Goal: Information Seeking & Learning: Find specific fact

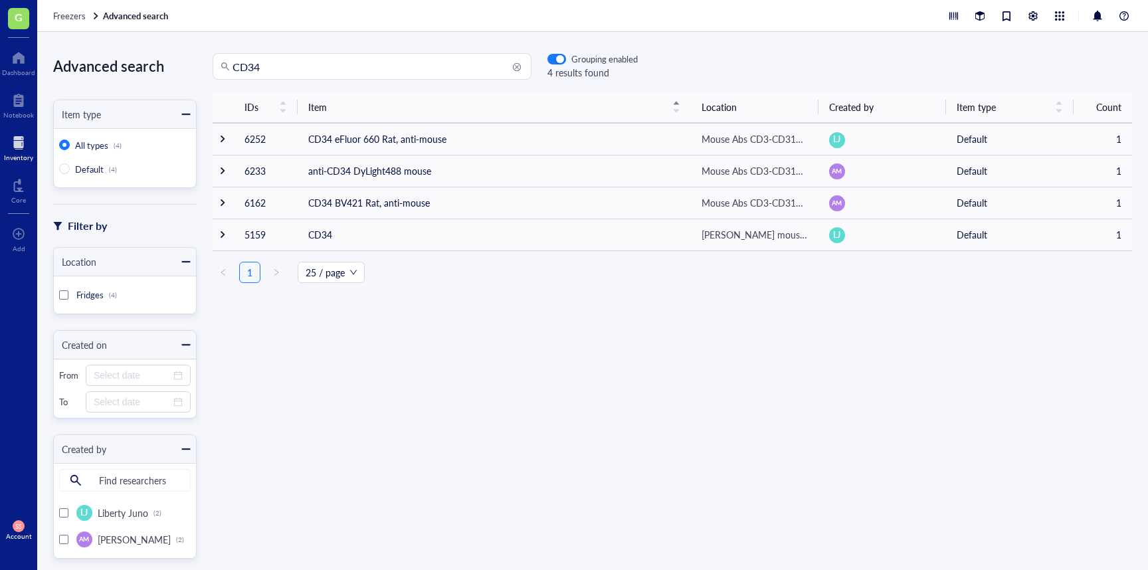
click at [278, 67] on input "CD34" at bounding box center [377, 66] width 291 height 25
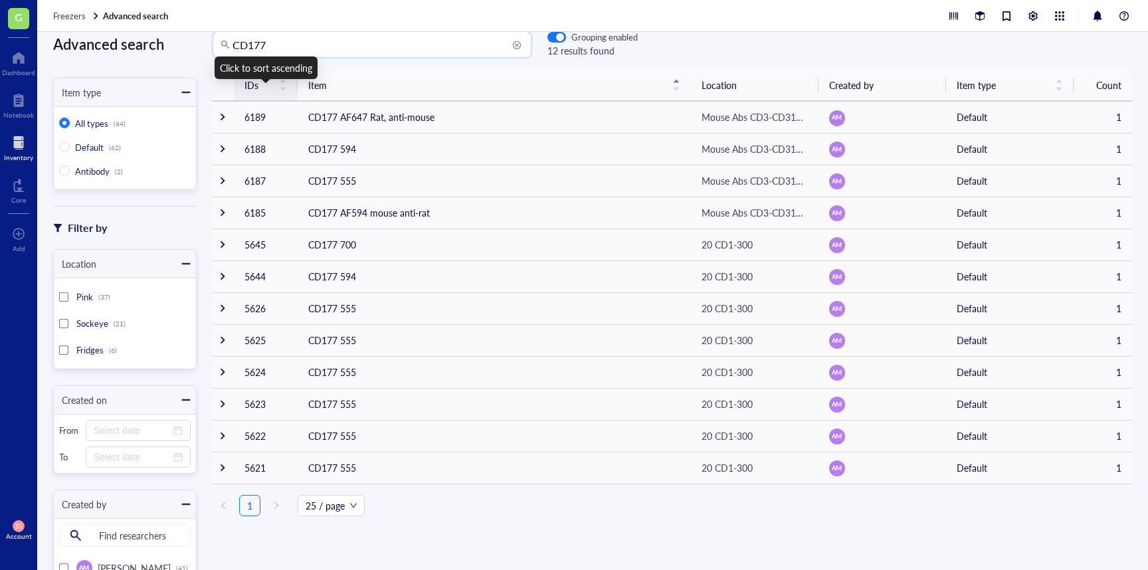
scroll to position [1, 0]
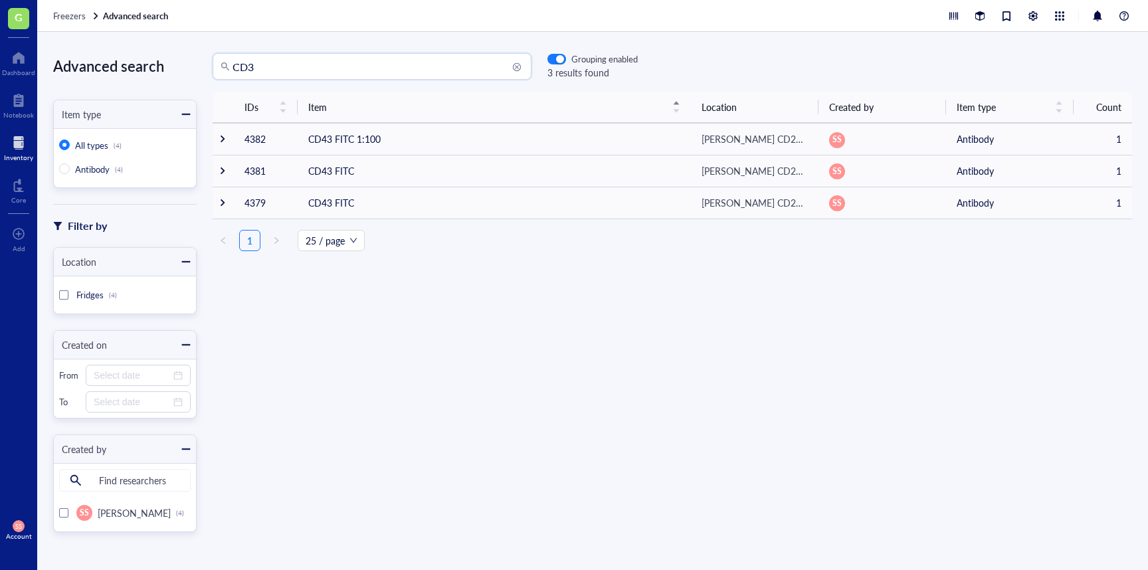
type input "CD3"
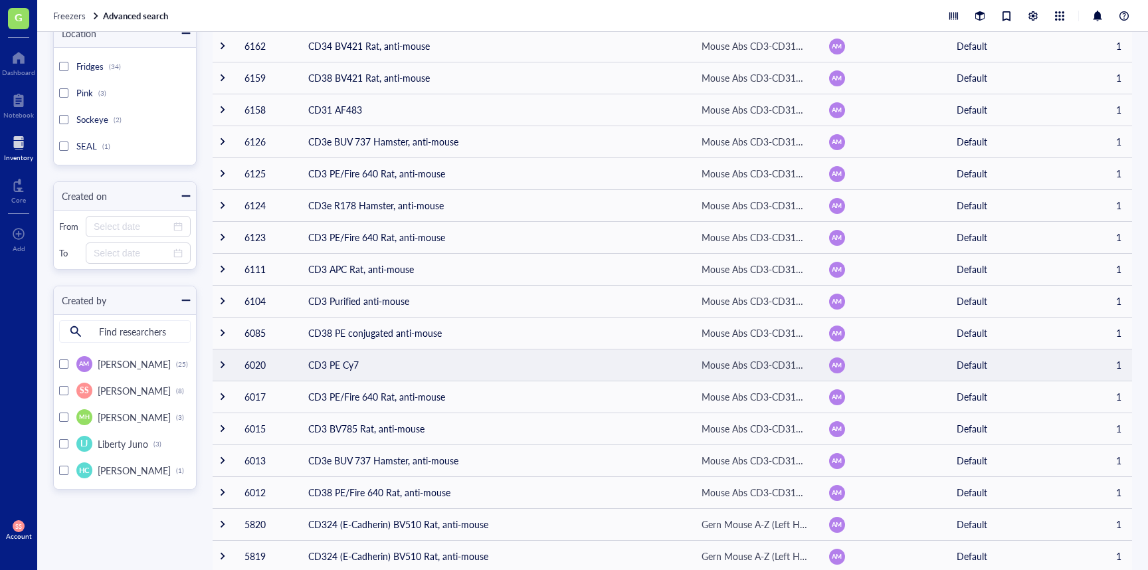
scroll to position [250, 0]
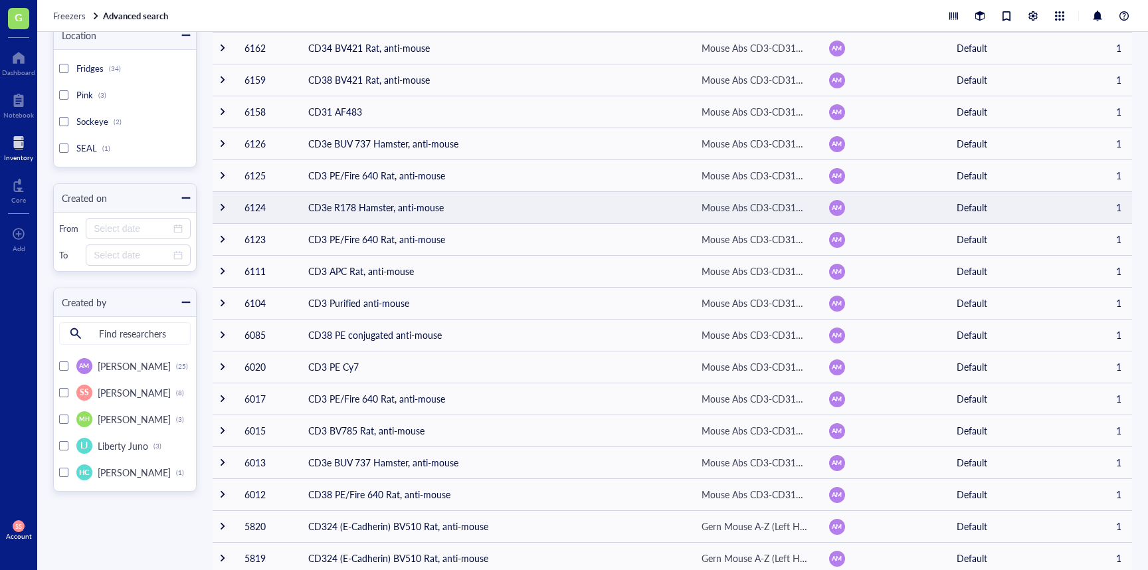
click at [353, 213] on td "CD3e R178 Hamster, anti-mouse" at bounding box center [494, 207] width 393 height 32
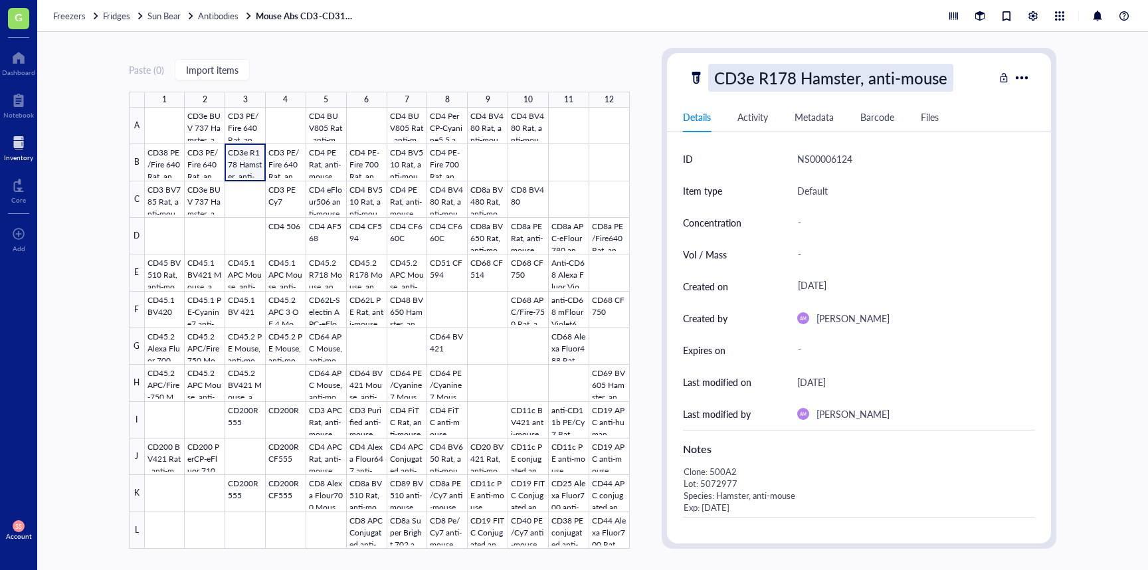
click at [787, 76] on div "CD3e R178 Hamster, anti-mouse" at bounding box center [830, 78] width 245 height 28
click at [787, 76] on input "CD3e R178 Hamster, anti-mouse" at bounding box center [851, 77] width 285 height 27
type input "CD3e R718 Hamster, anti-mouse"
click at [991, 186] on div "Default" at bounding box center [916, 191] width 238 height 32
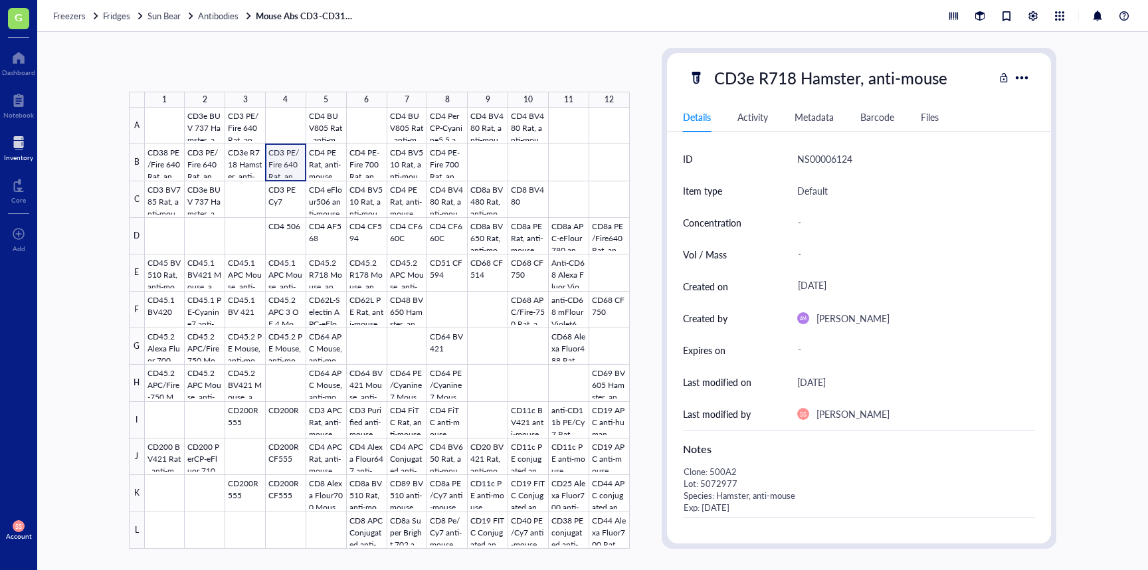
click at [273, 161] on div at bounding box center [387, 328] width 485 height 441
click at [255, 119] on div at bounding box center [387, 328] width 485 height 441
click at [340, 248] on div at bounding box center [387, 328] width 485 height 441
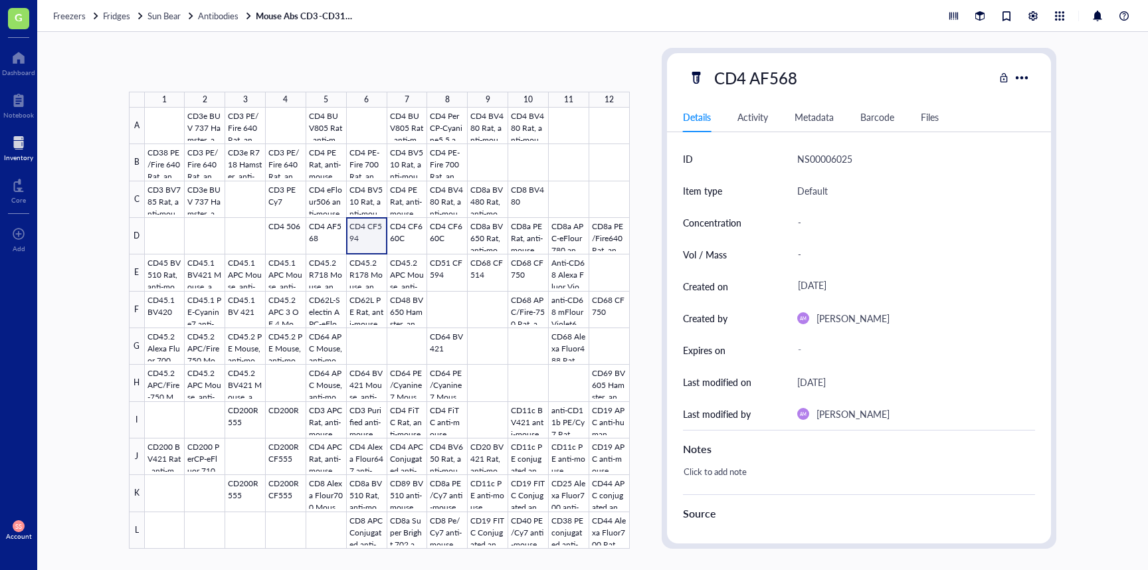
click at [375, 239] on div at bounding box center [387, 328] width 485 height 441
click at [18, 145] on div at bounding box center [18, 142] width 29 height 21
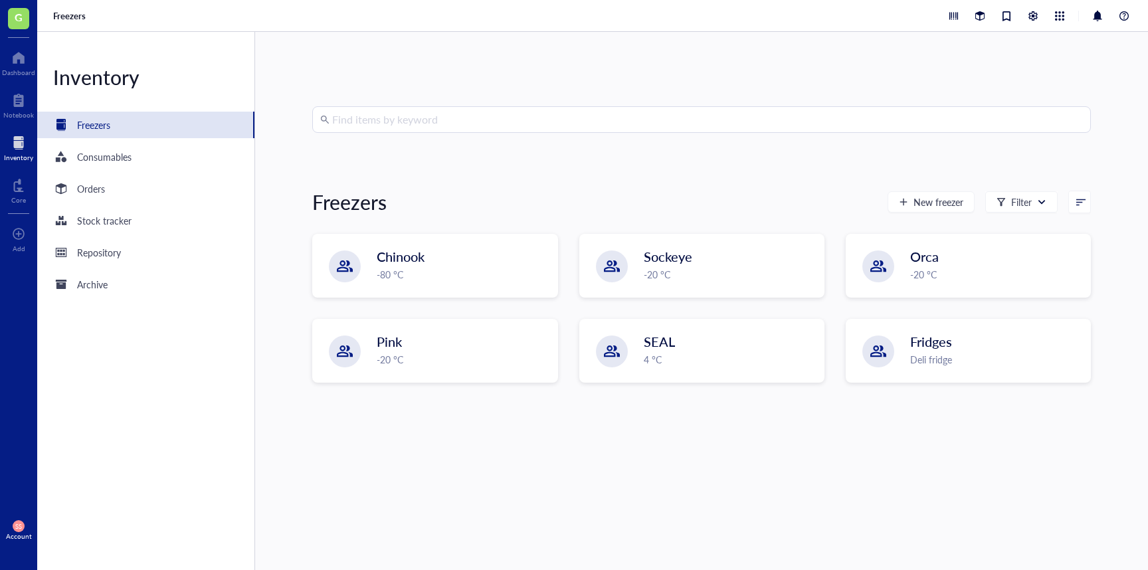
click at [372, 111] on input "search" at bounding box center [707, 119] width 751 height 25
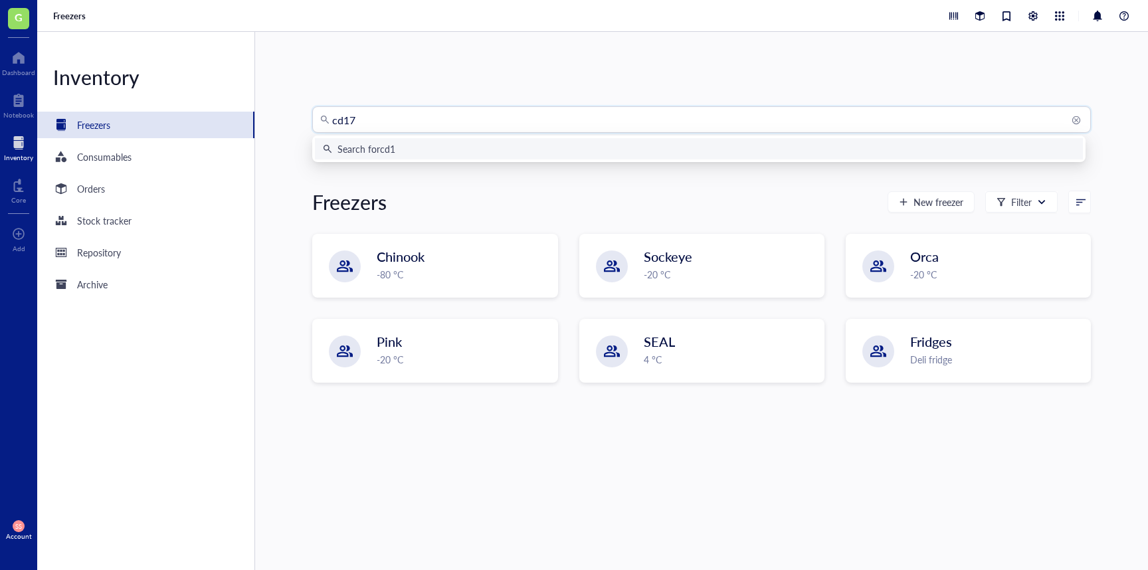
type input "cd177"
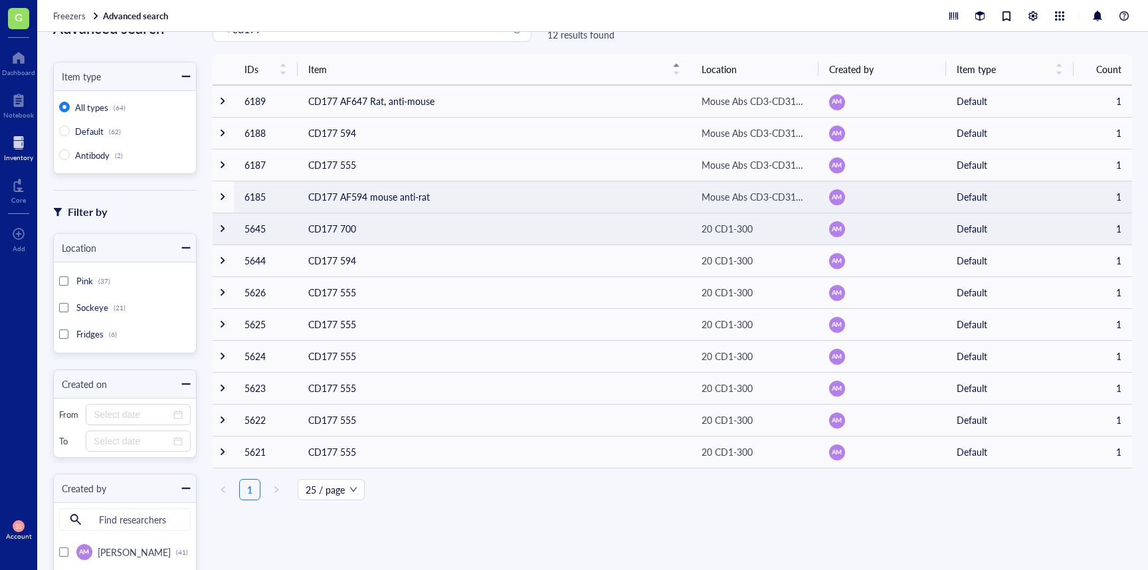
scroll to position [53, 0]
